Goal: Task Accomplishment & Management: Manage account settings

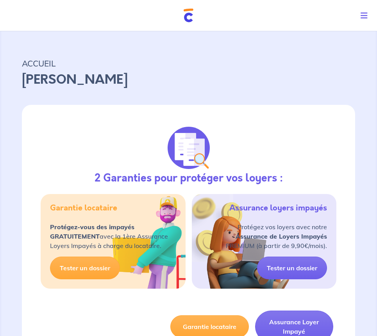
click at [362, 16] on icon "Toggle navigation" at bounding box center [364, 16] width 7 height 8
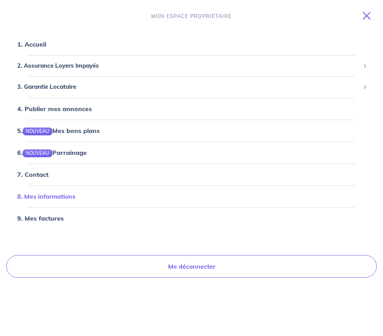
click at [42, 195] on link "8. Mes informations" at bounding box center [46, 196] width 58 height 8
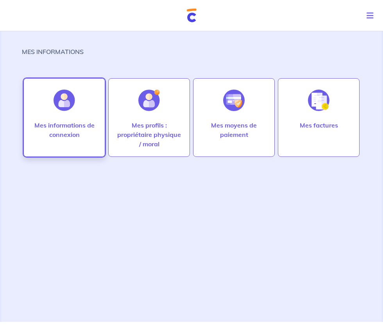
click at [66, 119] on div at bounding box center [64, 100] width 34 height 40
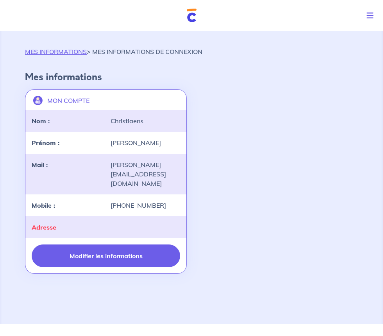
click at [98, 250] on button "Modifier les informations" at bounding box center [106, 255] width 149 height 23
select select "FR"
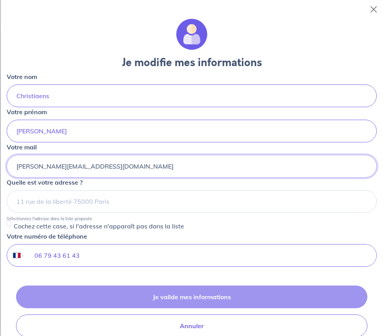
drag, startPoint x: 109, startPoint y: 167, endPoint x: 3, endPoint y: 170, distance: 106.0
click at [3, 170] on div "Je modifie mes informations Votre nom [PERSON_NAME] Votre prénom [PERSON_NAME] …" at bounding box center [191, 177] width 383 height 317
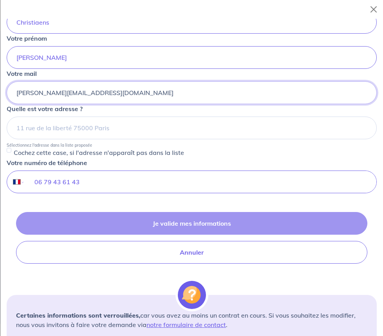
scroll to position [78, 0]
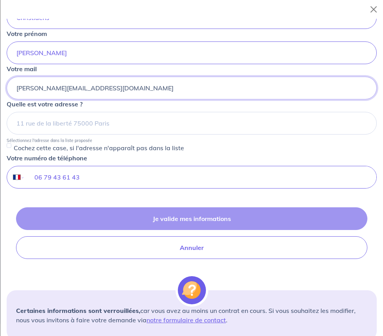
type input "[PERSON_NAME][EMAIL_ADDRESS][DOMAIN_NAME]"
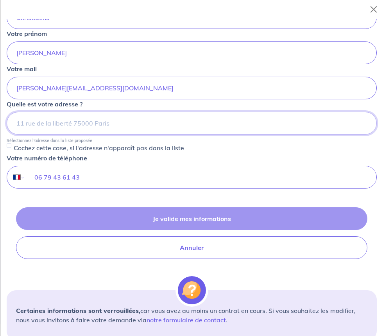
click at [87, 121] on input at bounding box center [192, 123] width 370 height 23
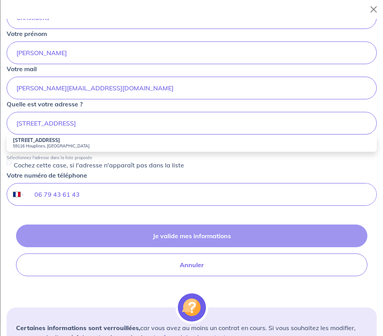
click at [59, 142] on li "[STREET_ADDRESS]" at bounding box center [192, 143] width 370 height 17
type input "[STREET_ADDRESS]"
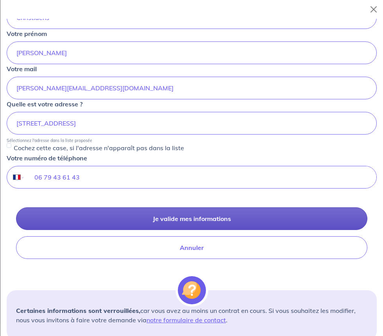
click at [172, 216] on button "Je valide mes informations" at bounding box center [192, 218] width 352 height 23
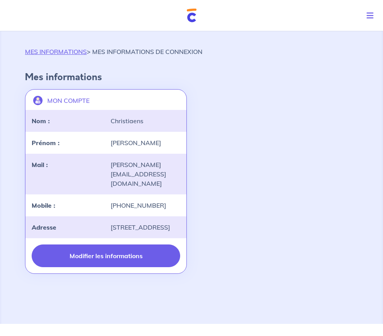
click at [114, 257] on button "Modifier les informations" at bounding box center [106, 255] width 149 height 23
select select "FR"
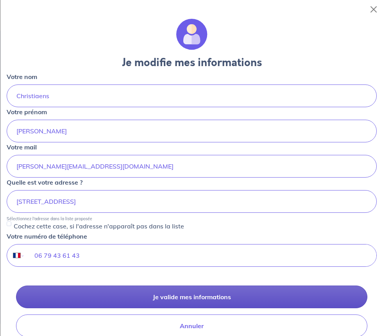
click at [170, 291] on button "Je valide mes informations" at bounding box center [192, 296] width 352 height 23
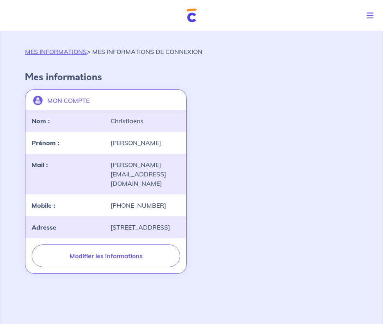
click at [368, 16] on icon "Toggle navigation" at bounding box center [370, 16] width 7 height 8
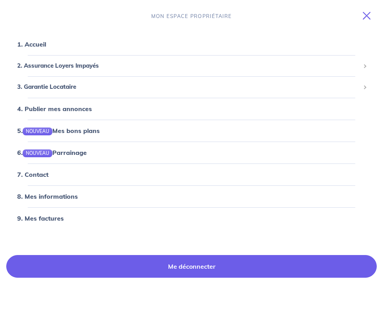
click at [157, 260] on link "Me déconnecter" at bounding box center [191, 266] width 371 height 23
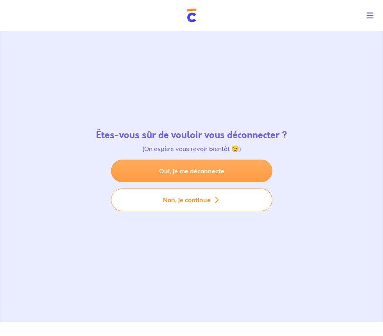
click at [163, 170] on link "Oui, je me déconnecte" at bounding box center [191, 171] width 161 height 23
